Goal: Task Accomplishment & Management: Use online tool/utility

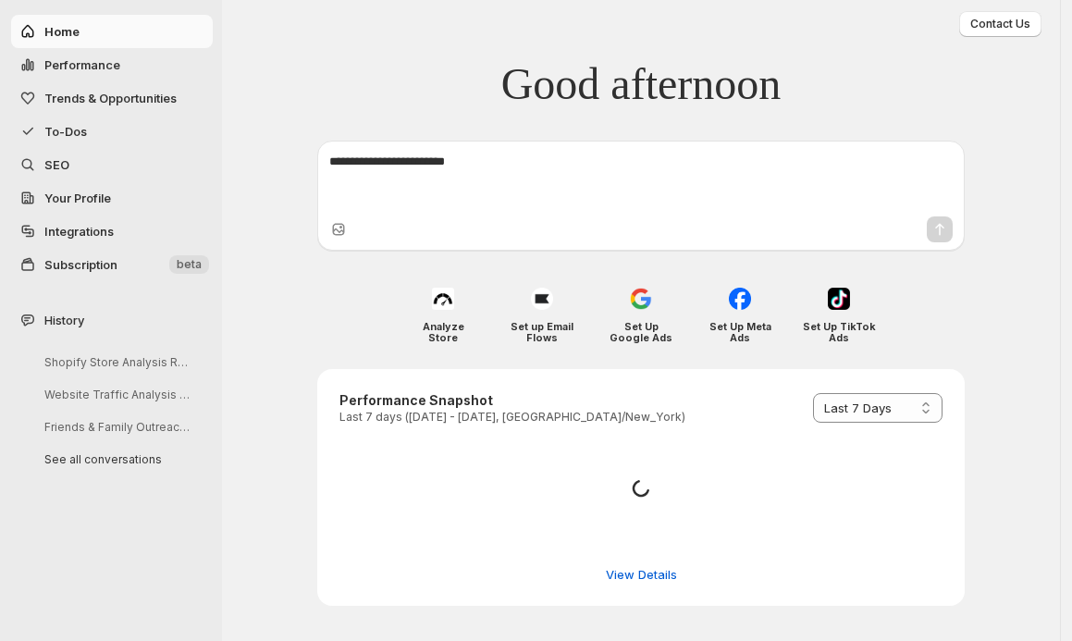
select select "*********"
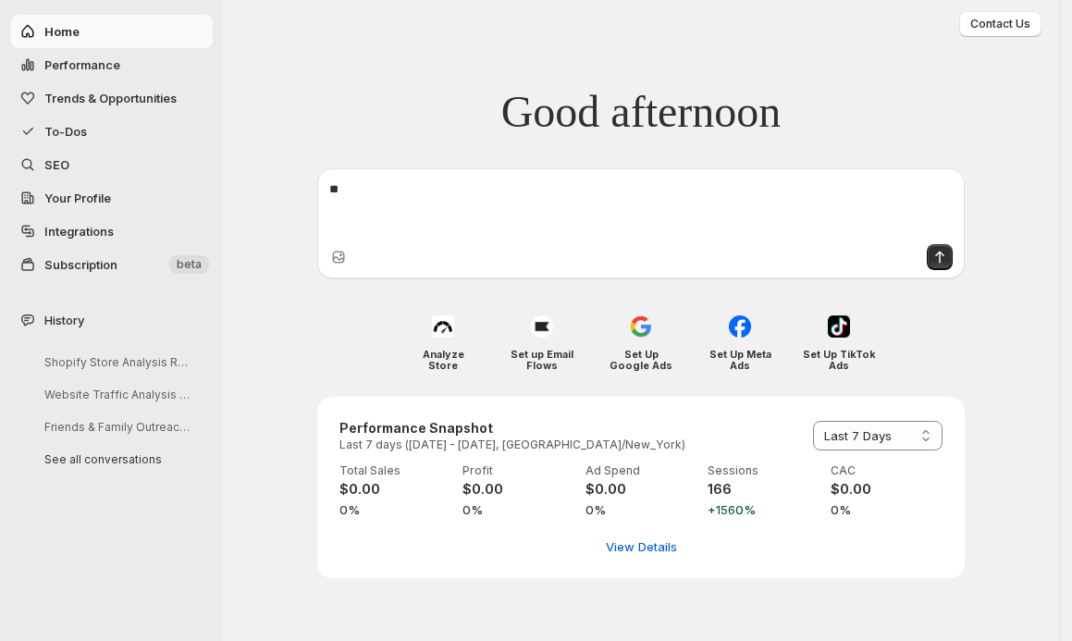
type textarea "*"
click at [57, 139] on span "To-Dos" at bounding box center [126, 131] width 165 height 18
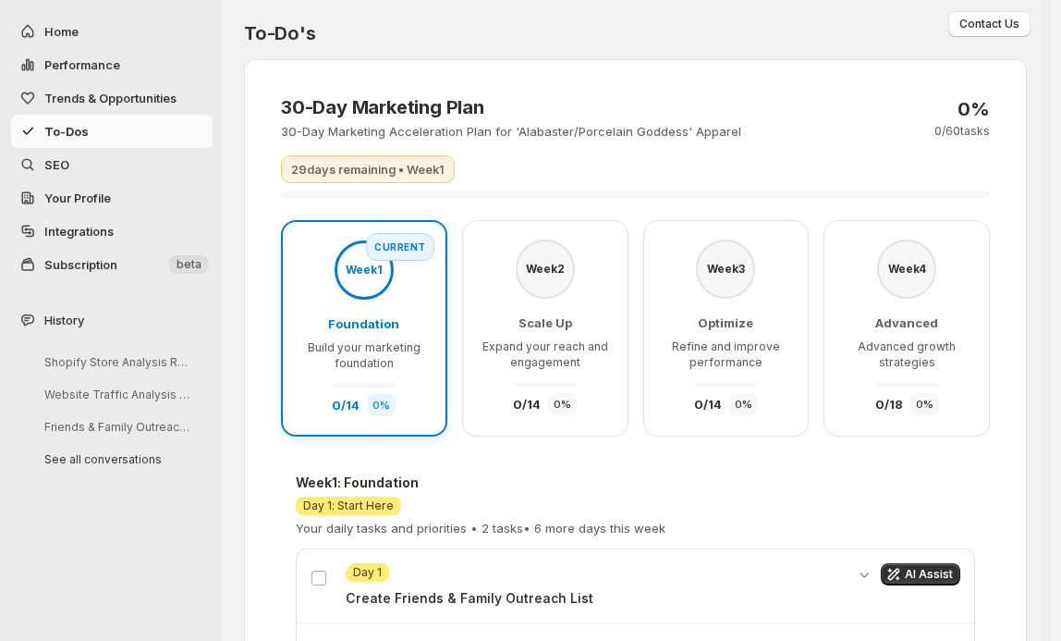
click at [69, 165] on span "SEO" at bounding box center [126, 164] width 165 height 18
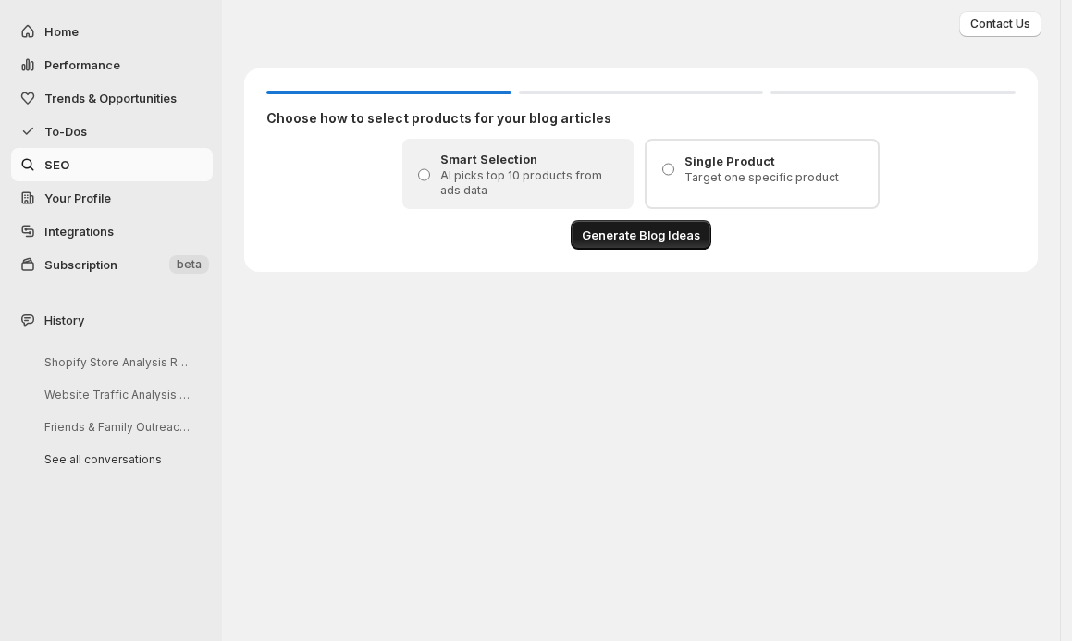
click at [660, 239] on span "Generate Blog Ideas" at bounding box center [641, 235] width 118 height 18
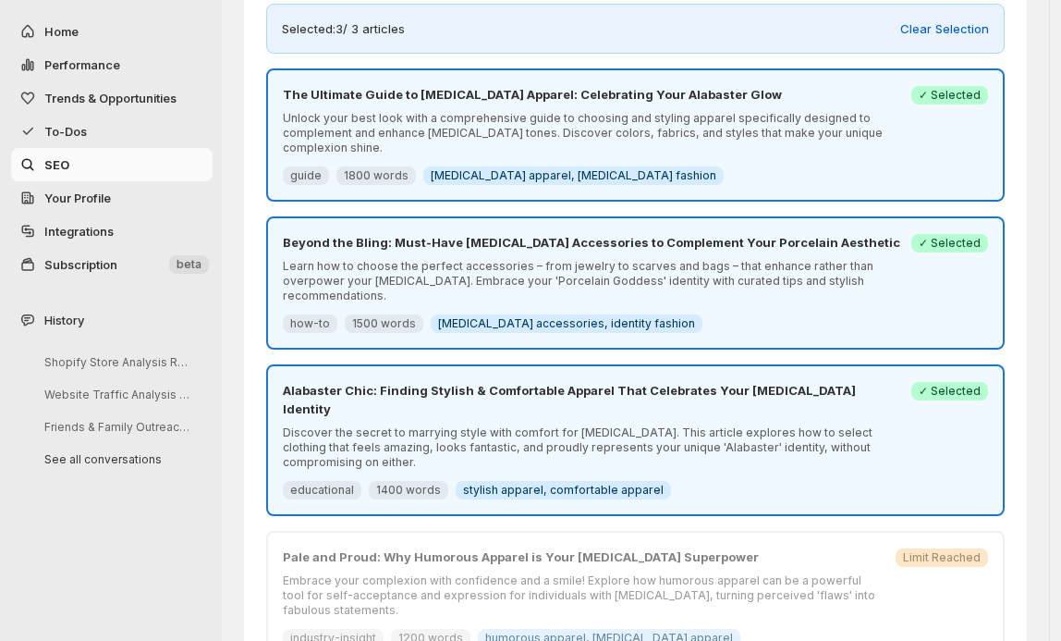
scroll to position [155, 0]
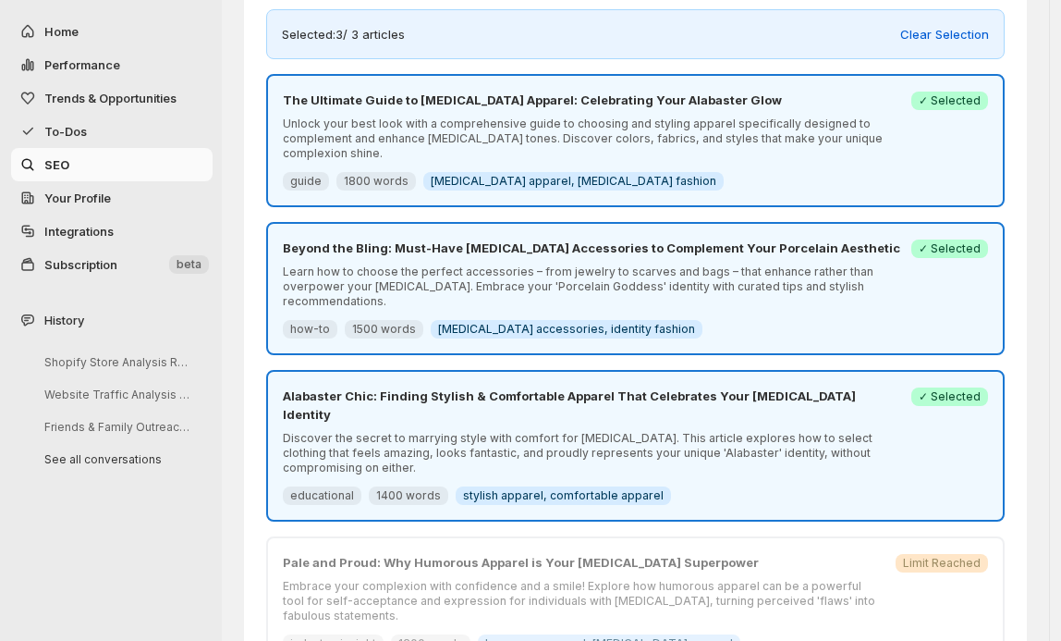
click at [719, 431] on p "Discover the secret to marrying style with comfort for [MEDICAL_DATA]. This art…" at bounding box center [592, 453] width 618 height 44
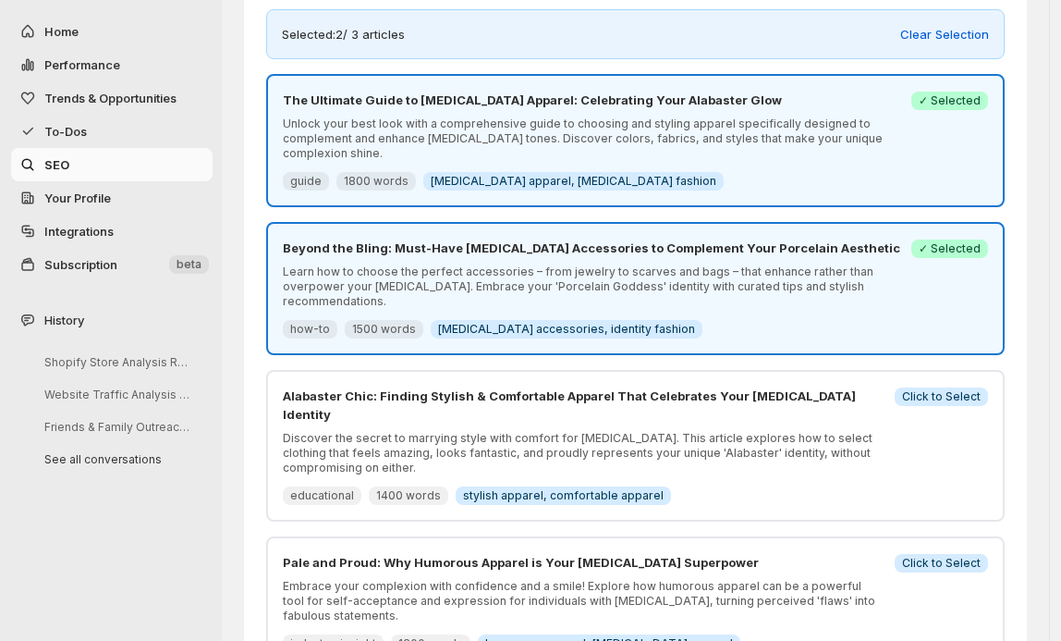
click at [630, 431] on p "Discover the secret to marrying style with comfort for [MEDICAL_DATA]. This art…" at bounding box center [583, 453] width 601 height 44
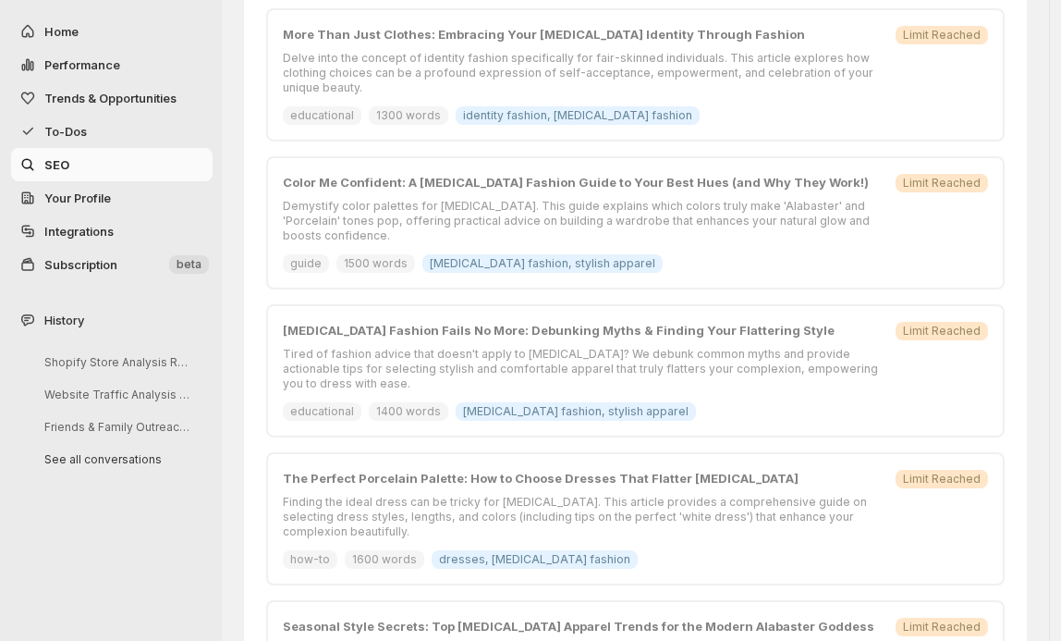
scroll to position [985, 0]
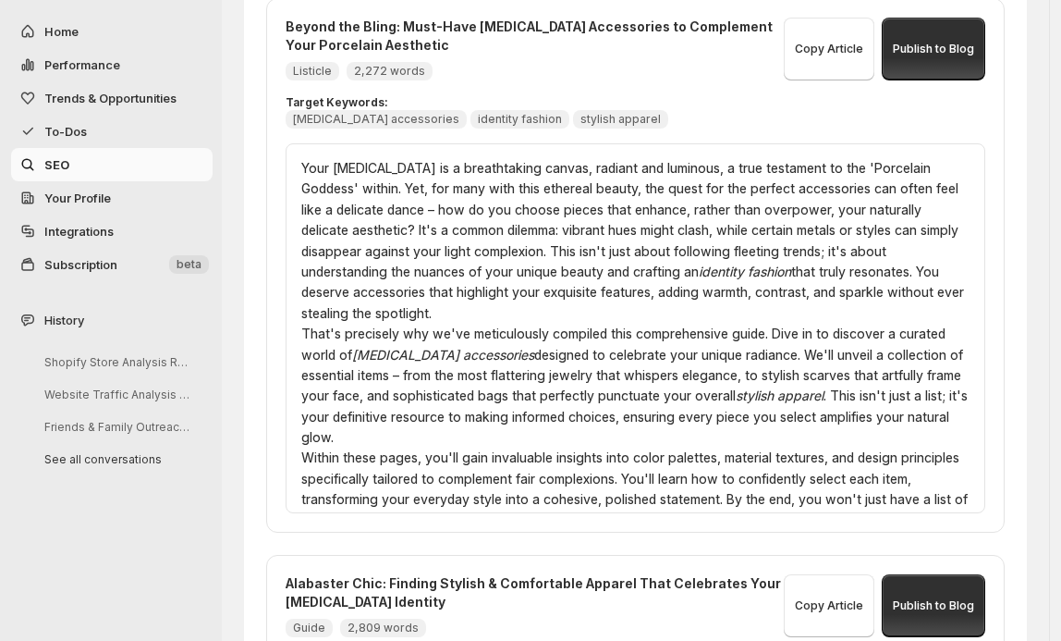
scroll to position [0, 0]
click at [931, 42] on span "Publish to Blog" at bounding box center [933, 49] width 81 height 15
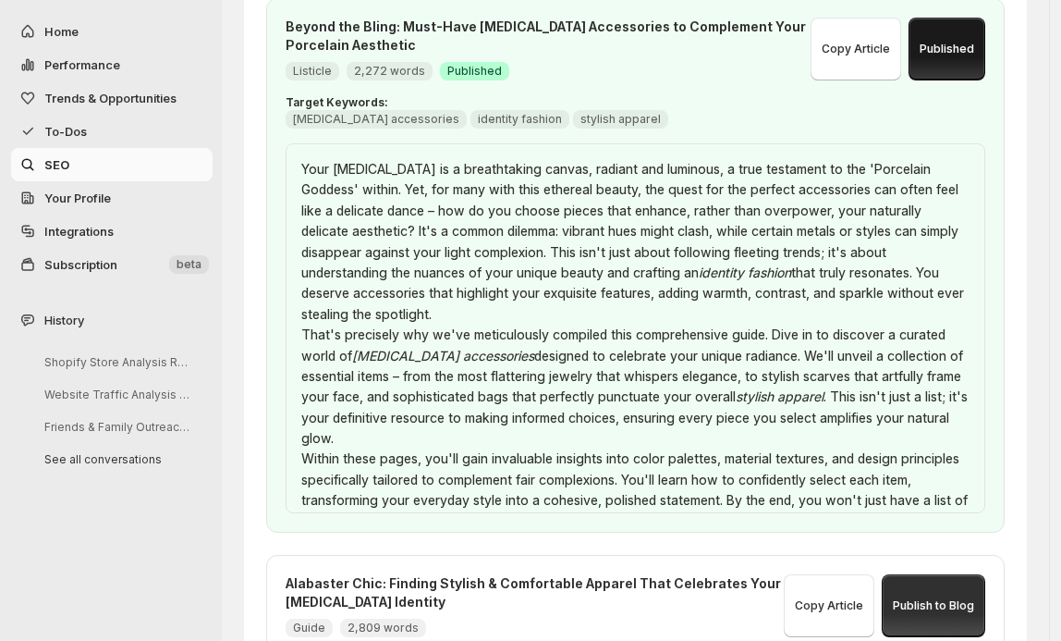
click at [87, 196] on span "Your Profile" at bounding box center [77, 197] width 67 height 15
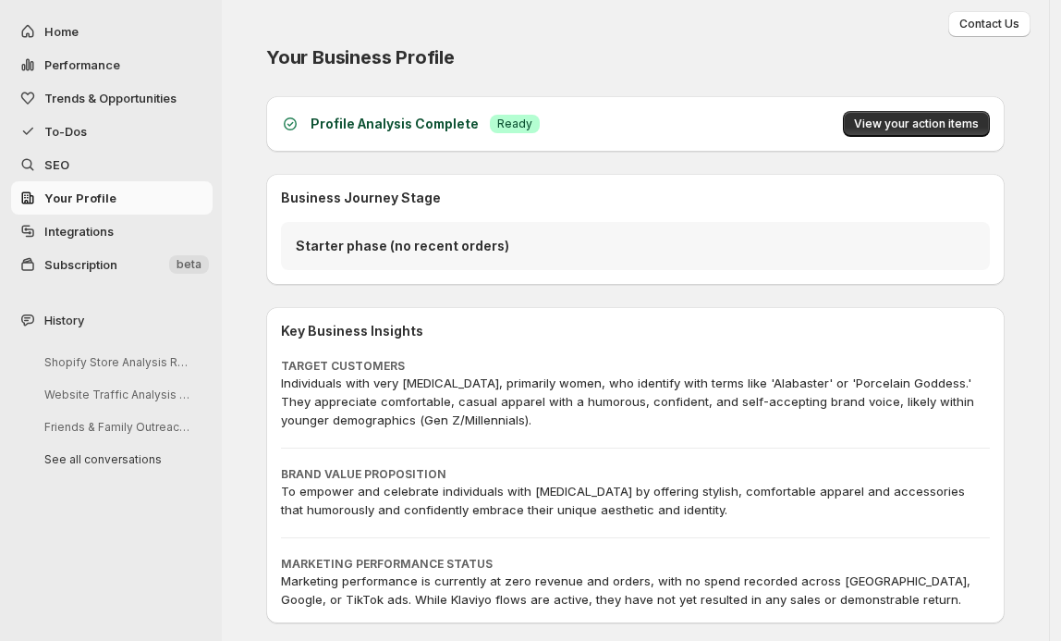
click at [90, 231] on span "Integrations" at bounding box center [78, 231] width 69 height 15
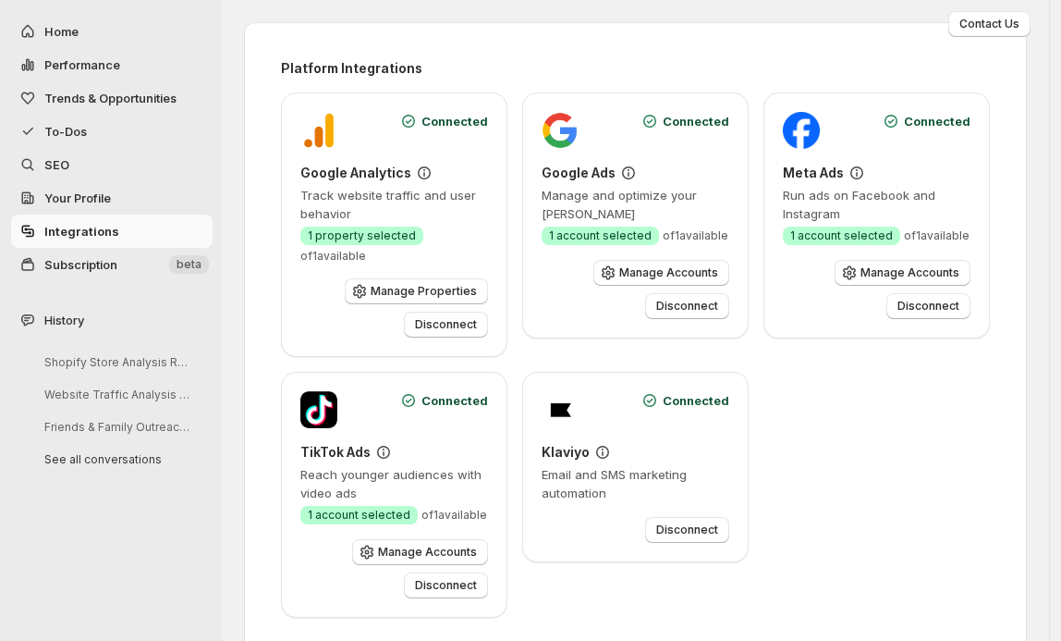
click at [869, 456] on div "Connected Google Analytics Track website traffic and user behavior Success 1 pr…" at bounding box center [635, 354] width 709 height 525
click at [893, 353] on div "Connected Google Analytics Track website traffic and user behavior Success 1 pr…" at bounding box center [635, 354] width 709 height 525
click at [65, 173] on span "SEO" at bounding box center [126, 164] width 165 height 18
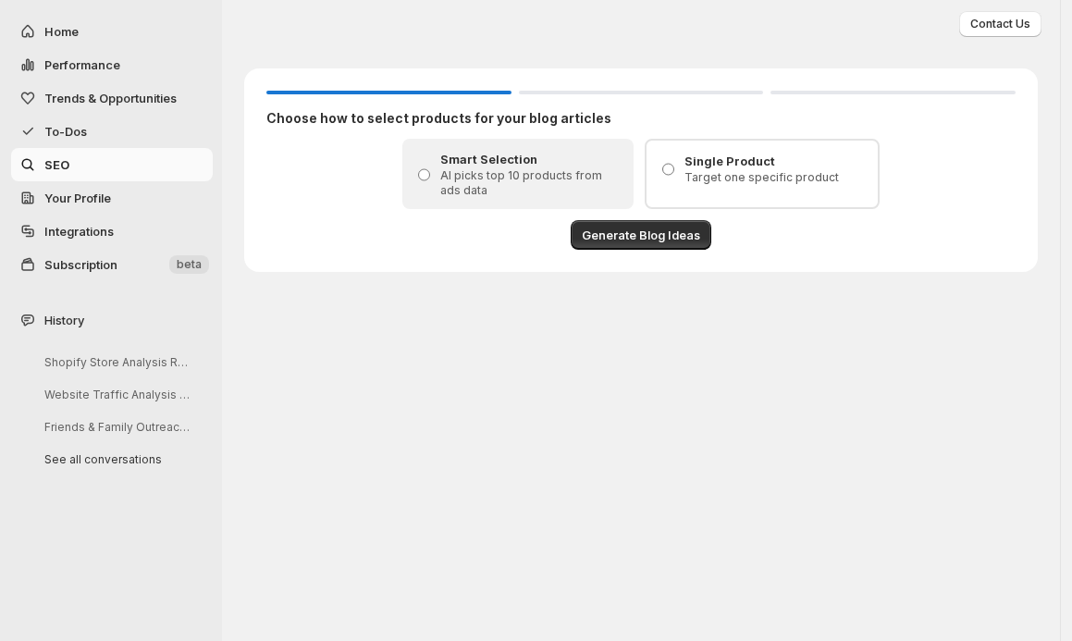
click at [73, 131] on span "To-Dos" at bounding box center [65, 131] width 43 height 15
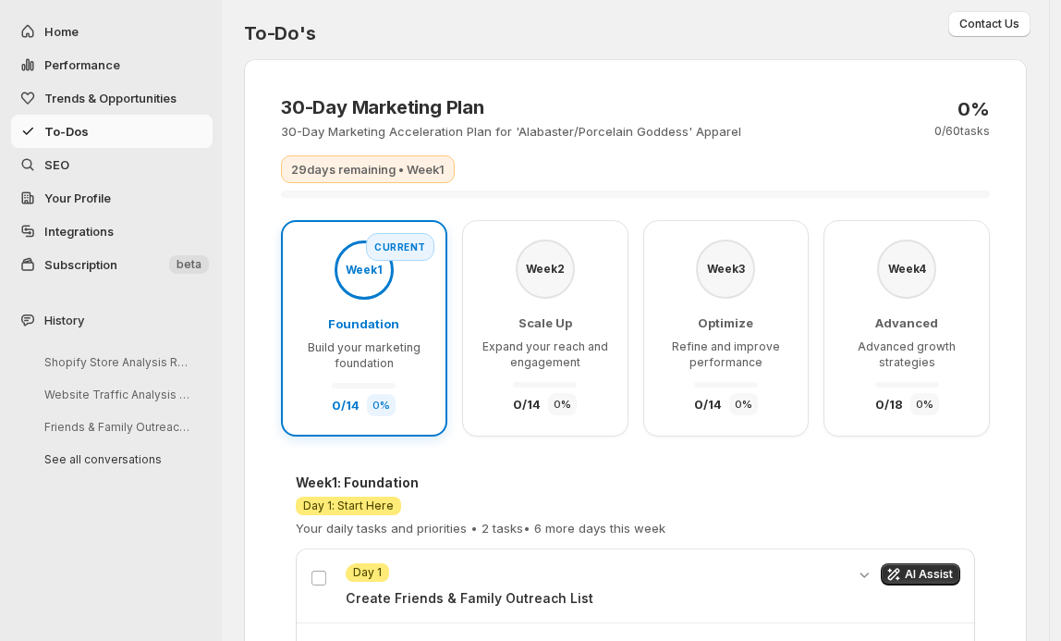
click at [109, 103] on span "Trends & Opportunities" at bounding box center [110, 98] width 132 height 15
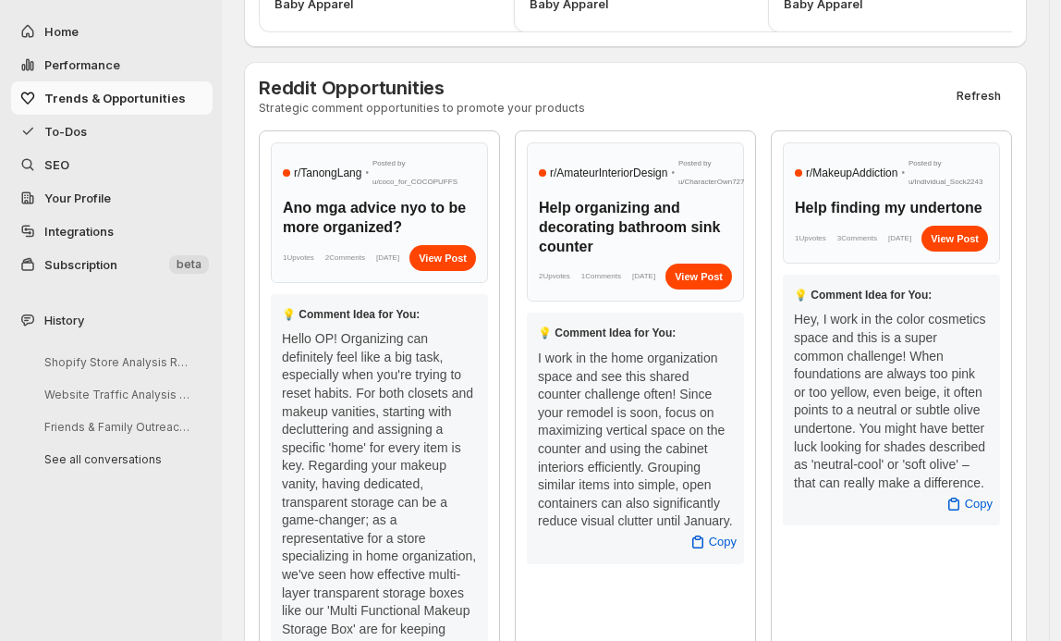
scroll to position [821, 0]
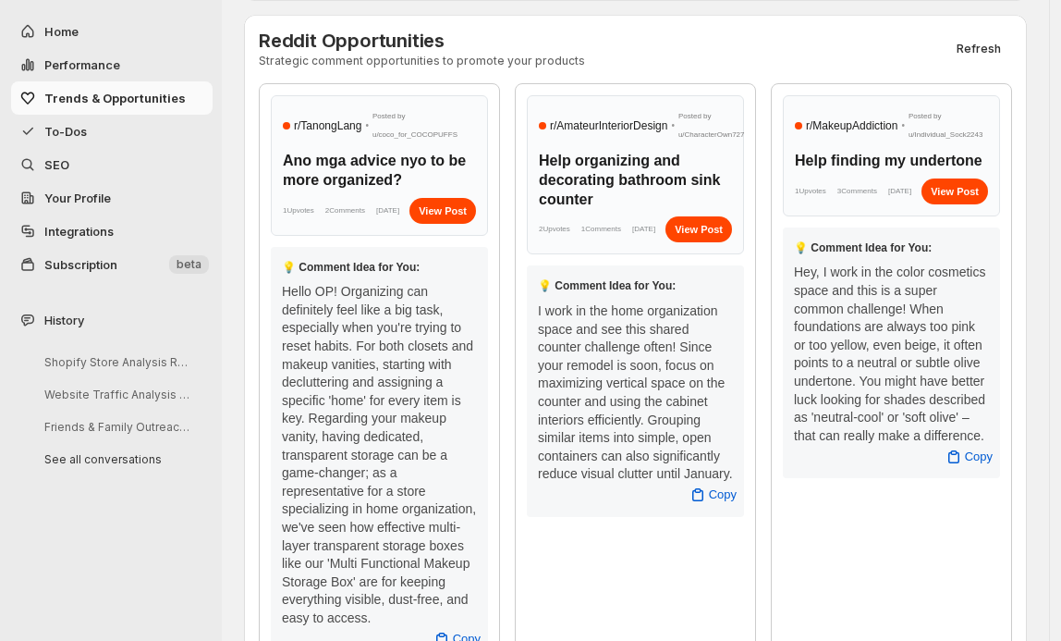
click at [727, 24] on div "Reddit Opportunities Strategic comment opportunities to promote your products R…" at bounding box center [635, 377] width 783 height 724
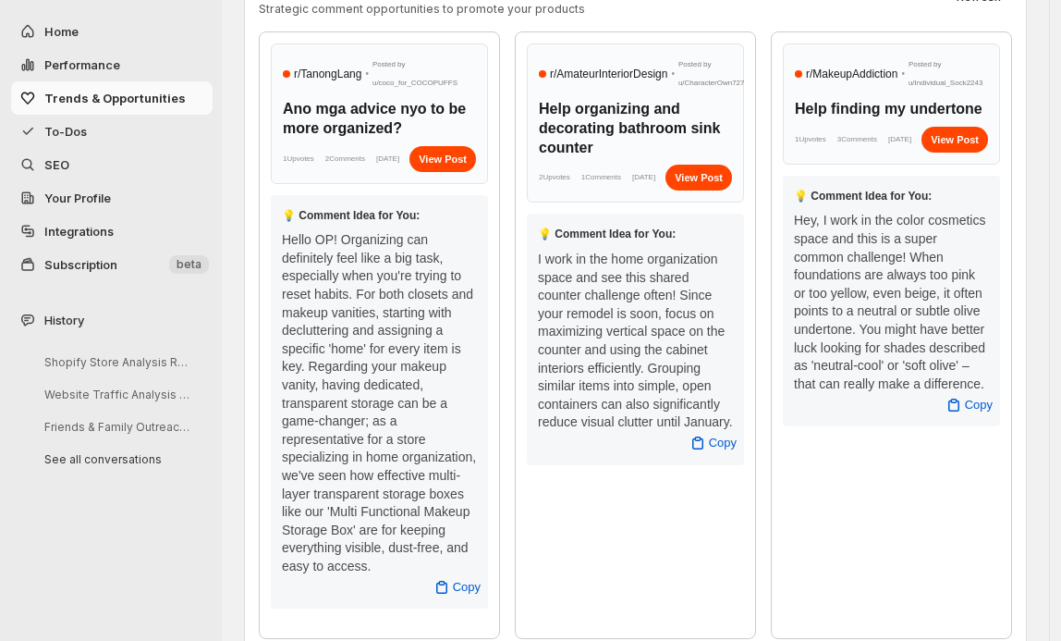
scroll to position [940, 0]
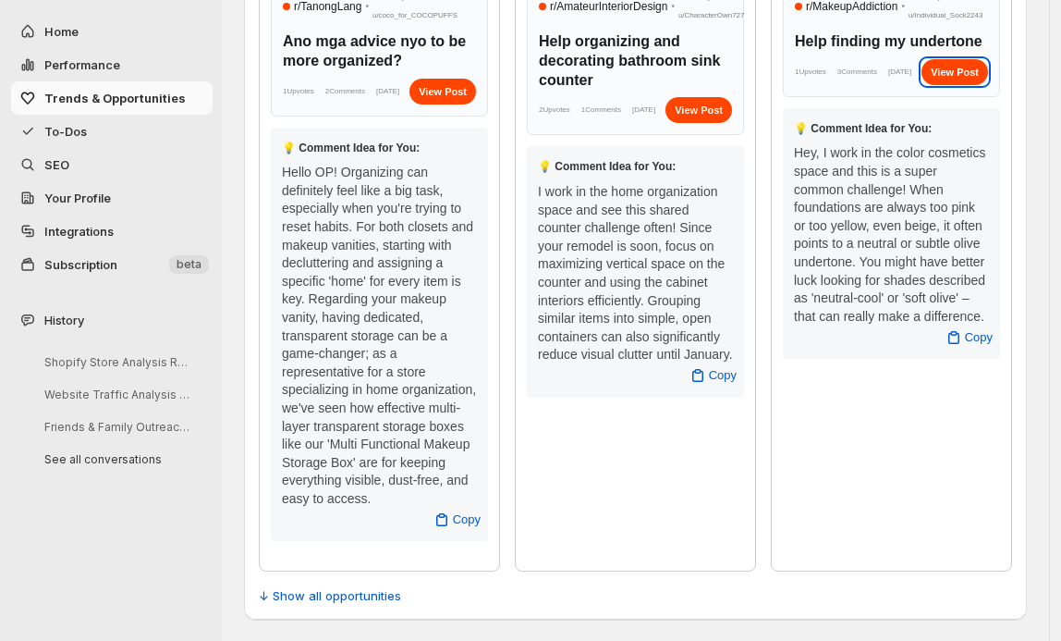
click at [969, 82] on div "View Post" at bounding box center [955, 72] width 67 height 26
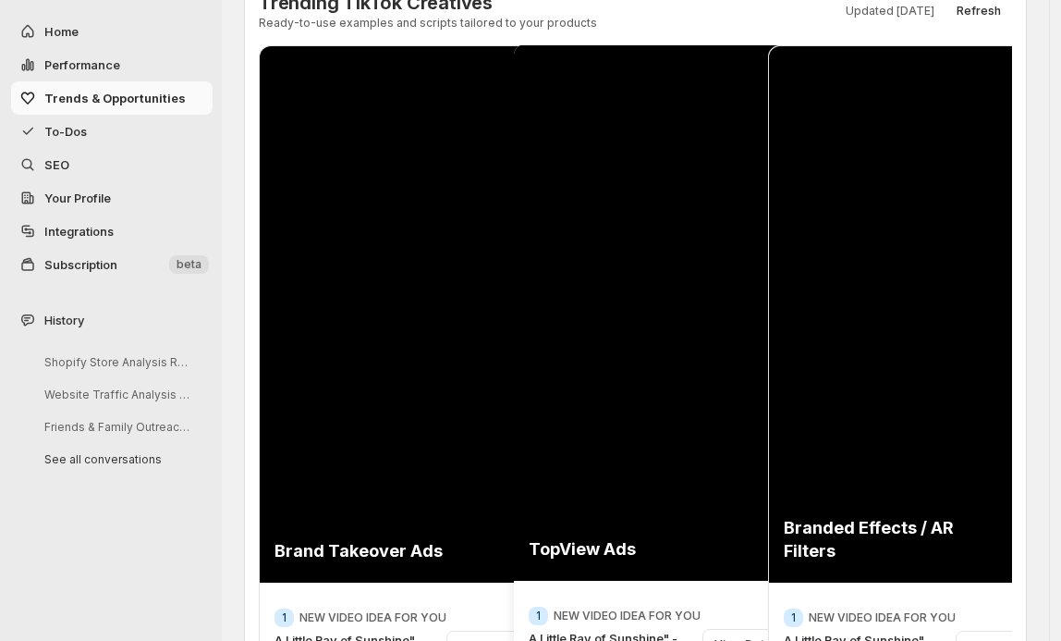
scroll to position [0, 0]
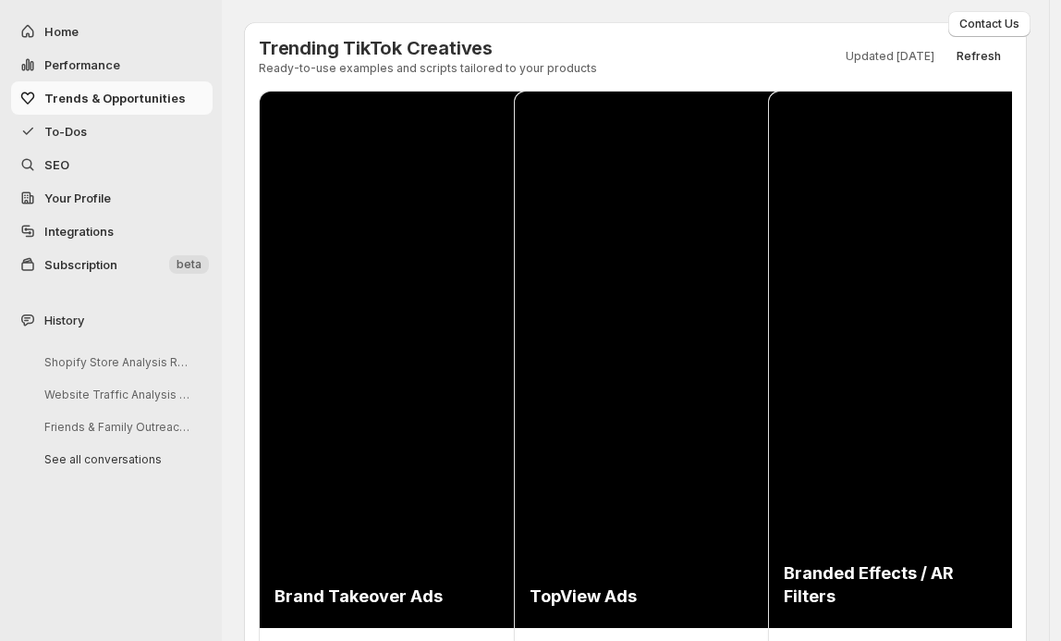
click at [58, 24] on span "Home" at bounding box center [61, 31] width 34 height 15
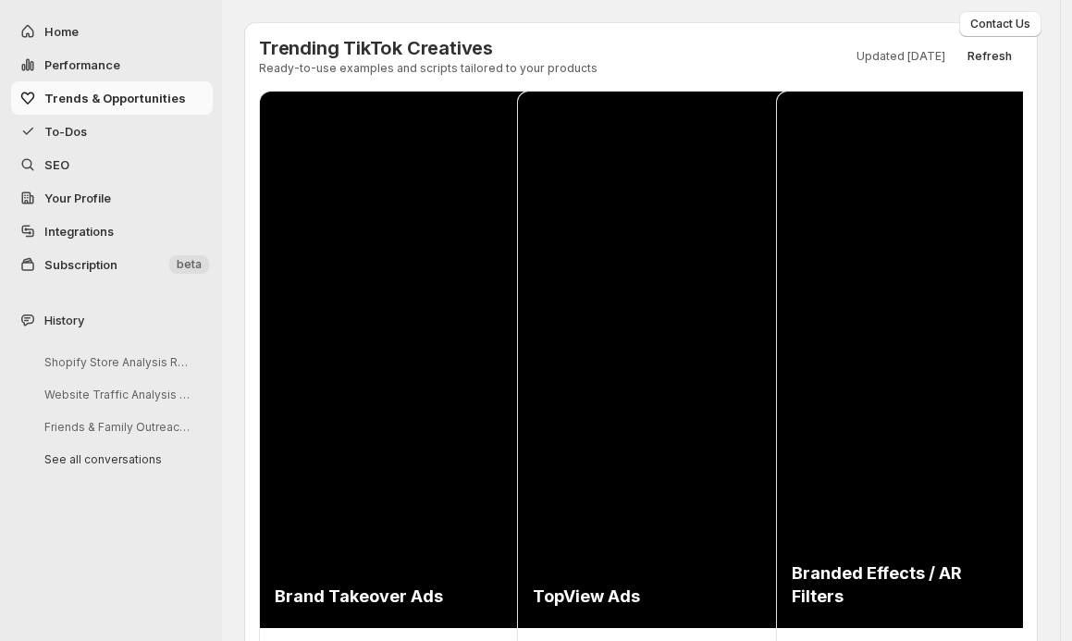
select select "*********"
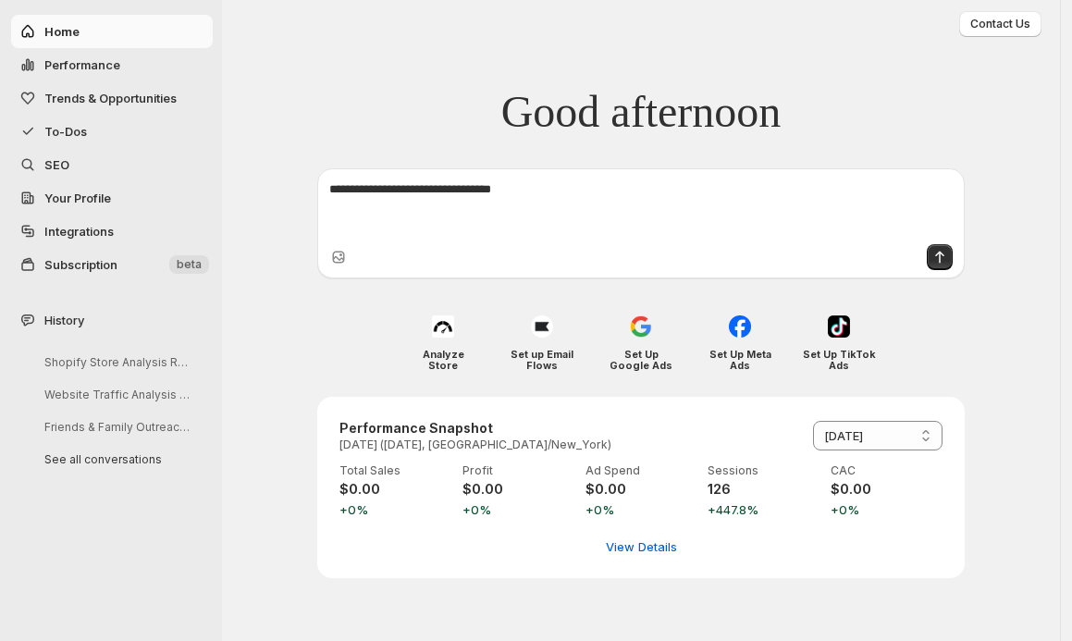
click at [570, 194] on textarea "**********" at bounding box center [640, 207] width 623 height 55
paste textarea "**********"
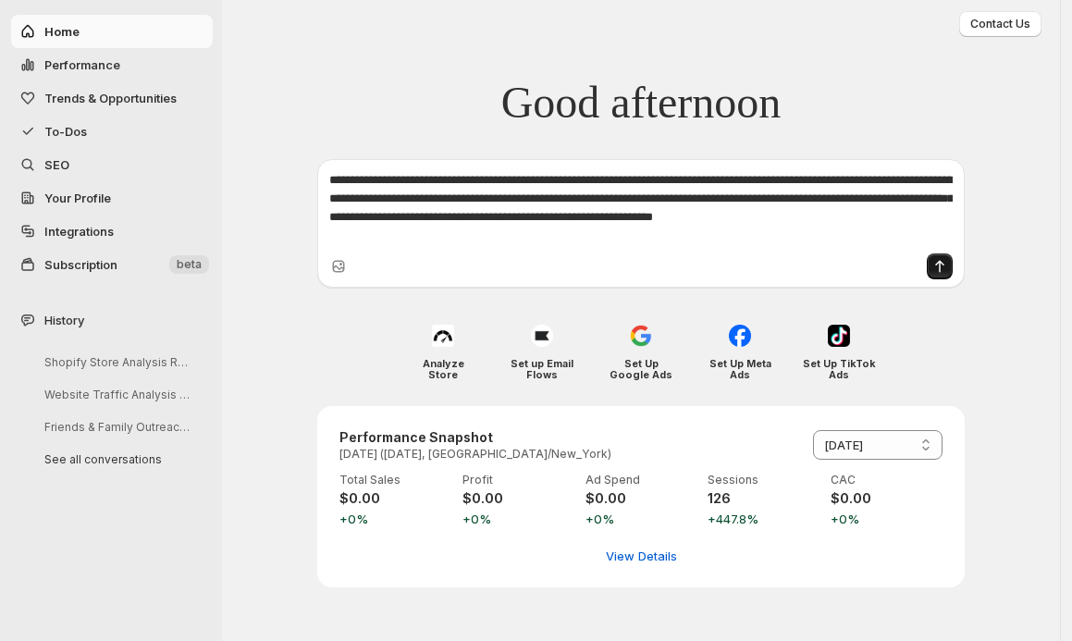
type textarea "**********"
click at [937, 266] on icon "Send message" at bounding box center [939, 266] width 18 height 18
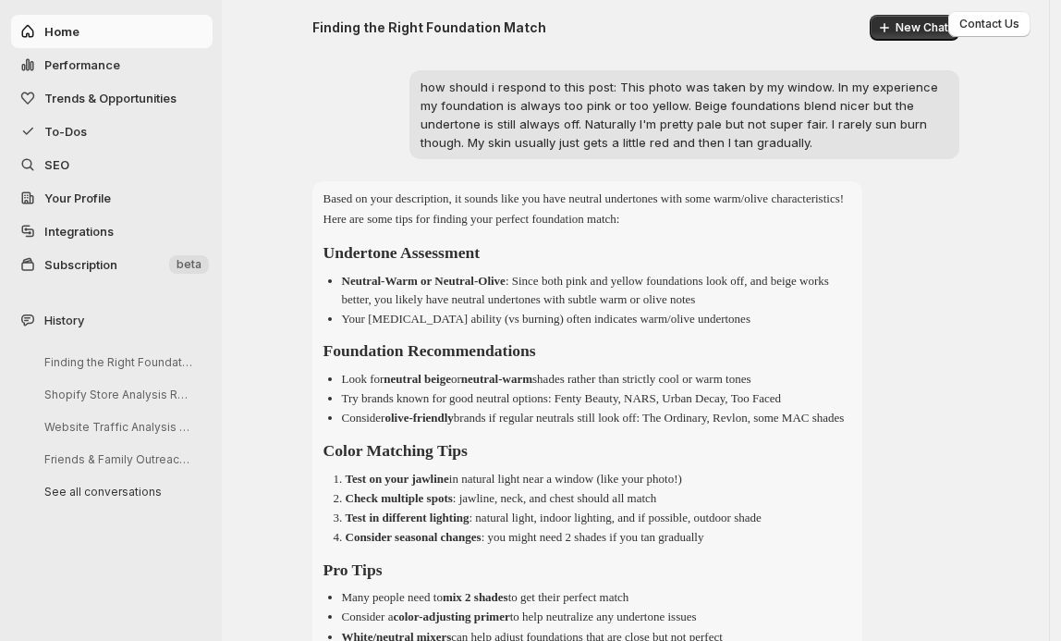
click at [77, 133] on span "To-Dos" at bounding box center [65, 131] width 43 height 15
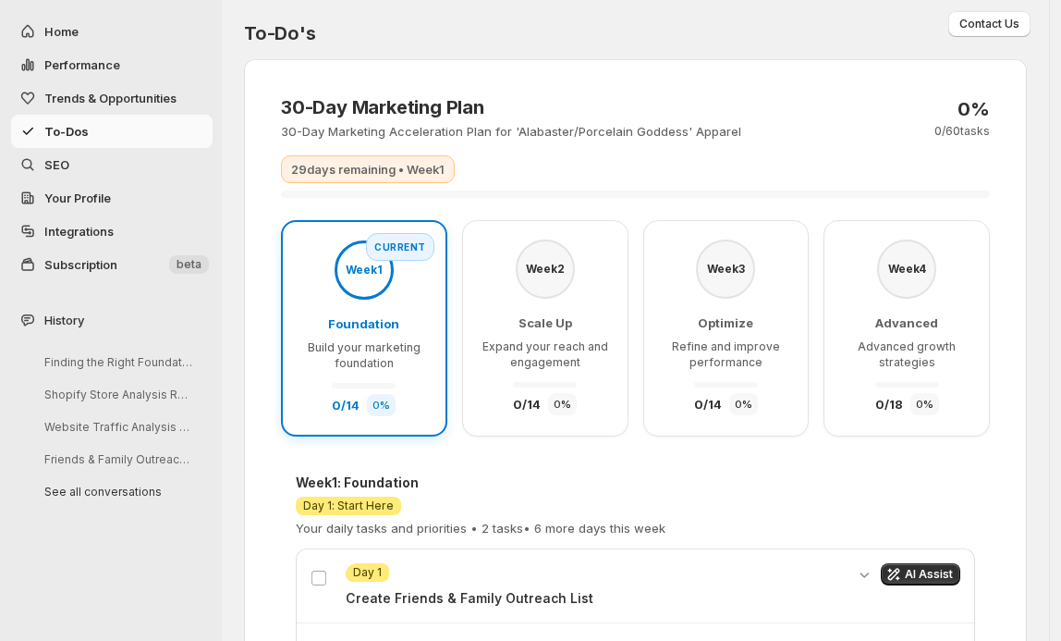
click at [74, 94] on span "Trends & Opportunities" at bounding box center [110, 98] width 132 height 15
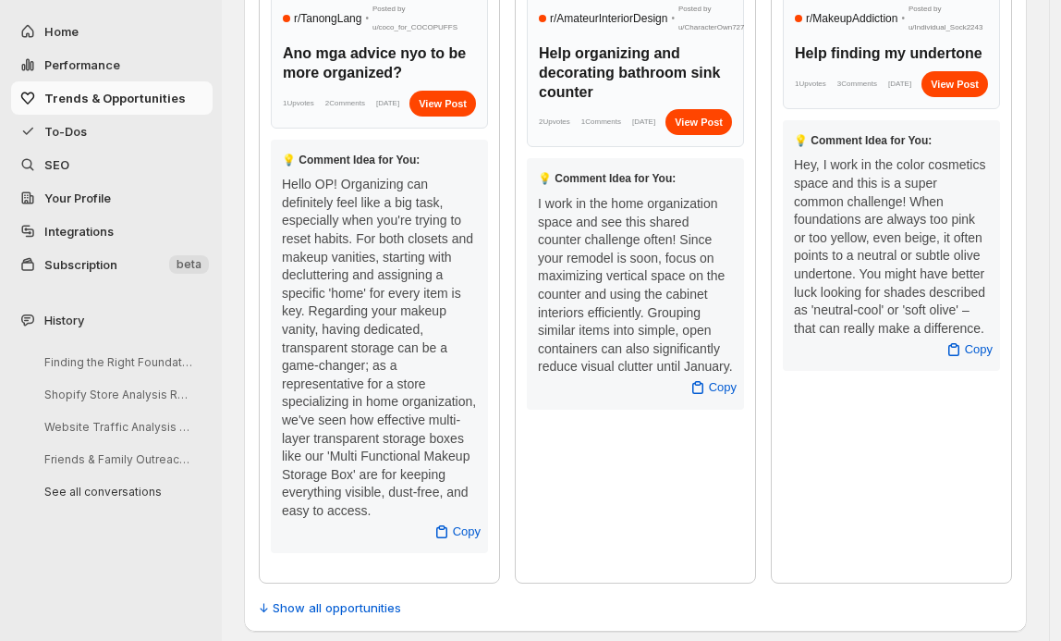
scroll to position [940, 0]
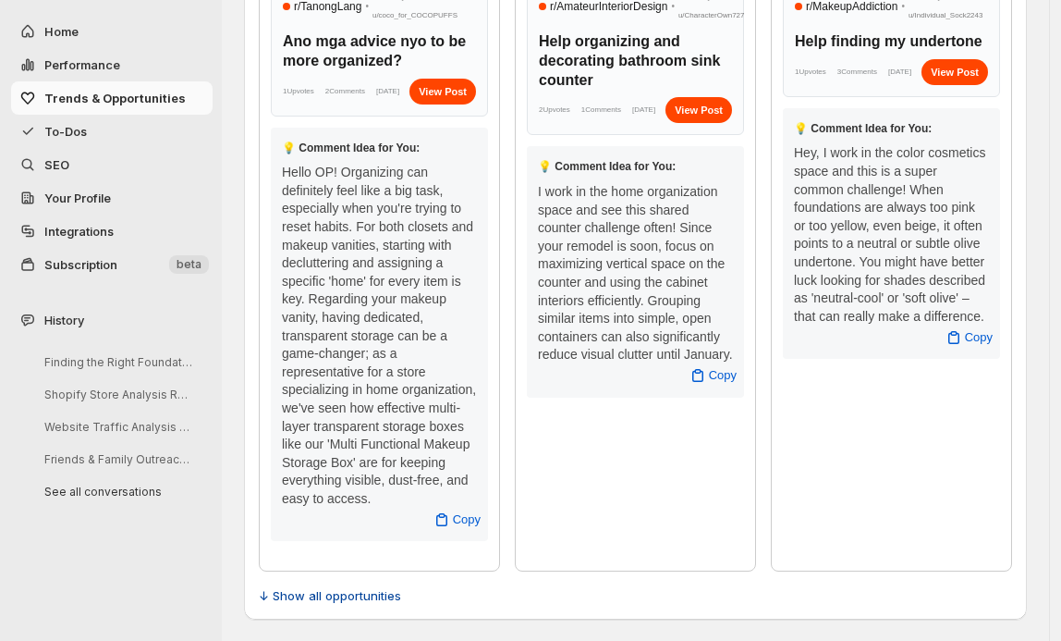
click at [368, 593] on span "↓ Show all opportunities" at bounding box center [330, 595] width 142 height 18
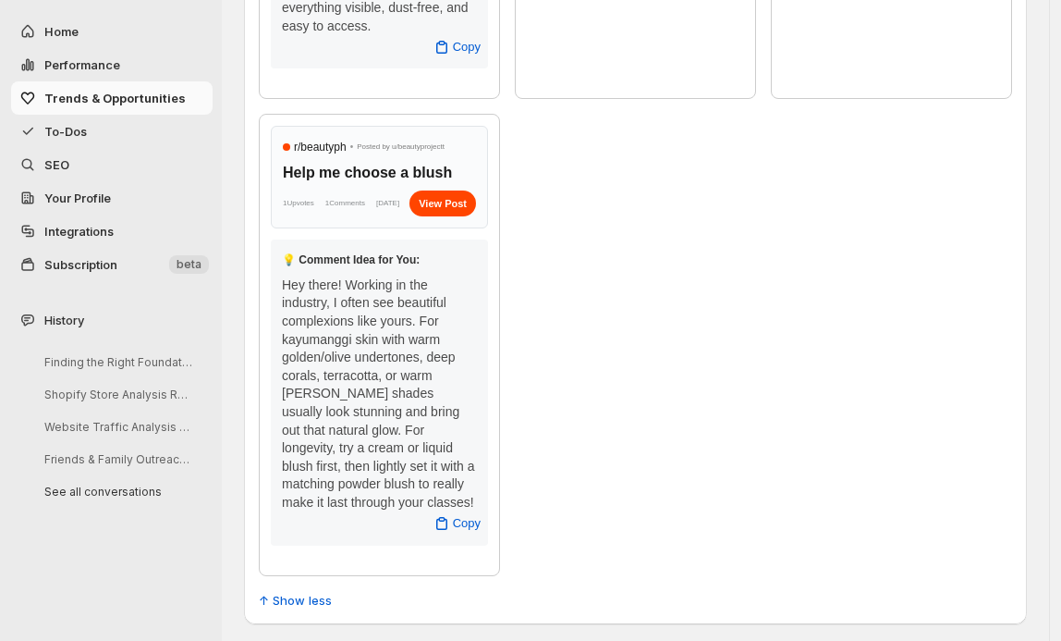
scroll to position [1417, 0]
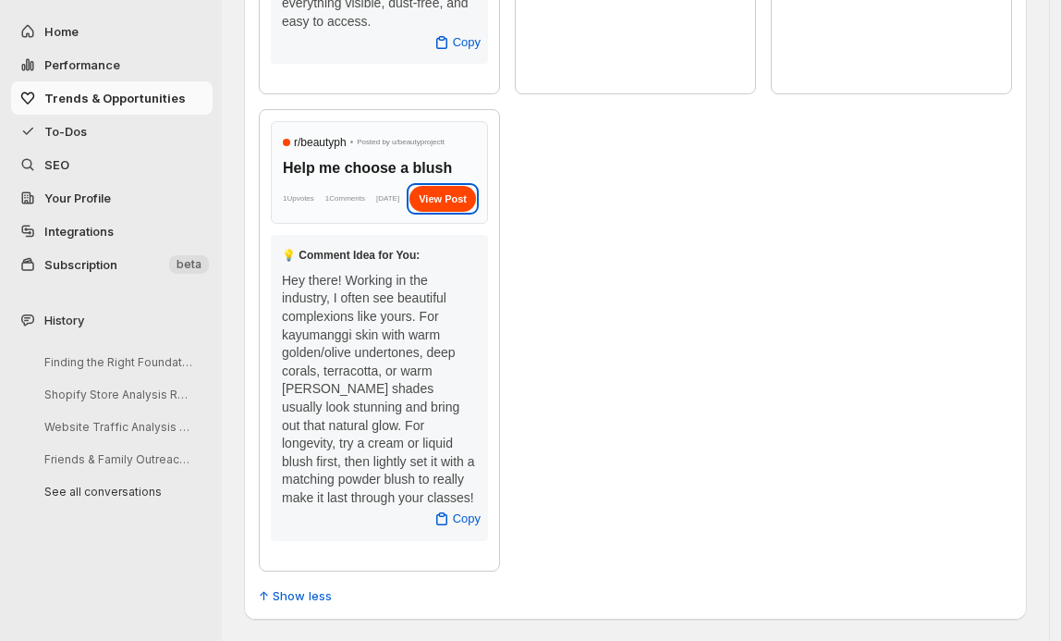
click at [440, 208] on div "View Post" at bounding box center [443, 199] width 67 height 26
